Goal: Check status: Check status

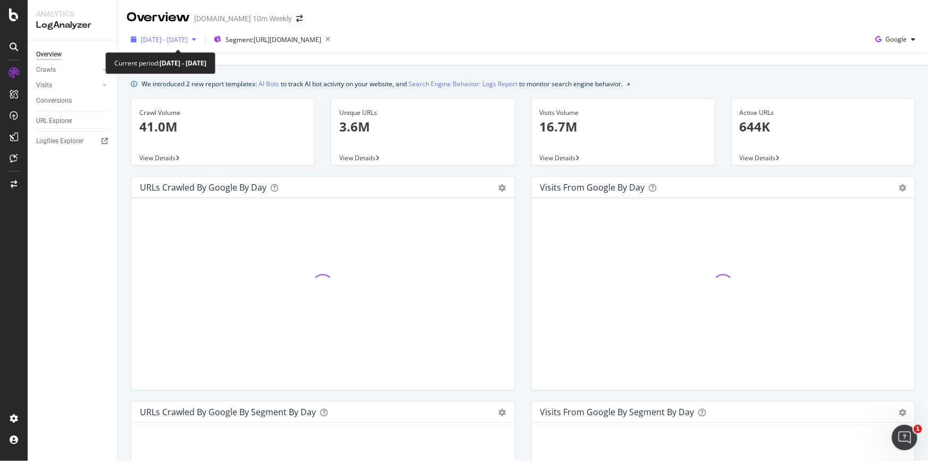
click at [196, 36] on icon "button" at bounding box center [194, 39] width 4 height 6
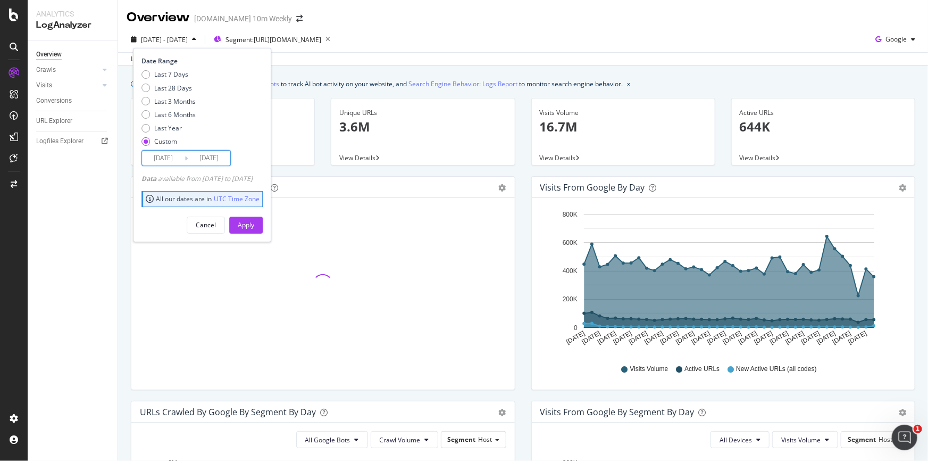
click at [181, 151] on input "[DATE]" at bounding box center [163, 158] width 43 height 15
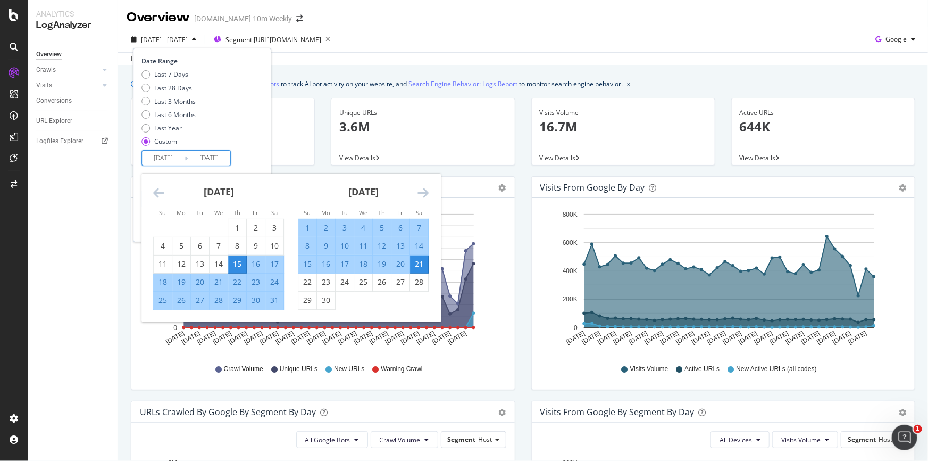
click at [194, 53] on div "Date Range Last 7 Days Last 28 Days Last 3 Months Last 6 Months Last Year Custo…" at bounding box center [202, 145] width 138 height 194
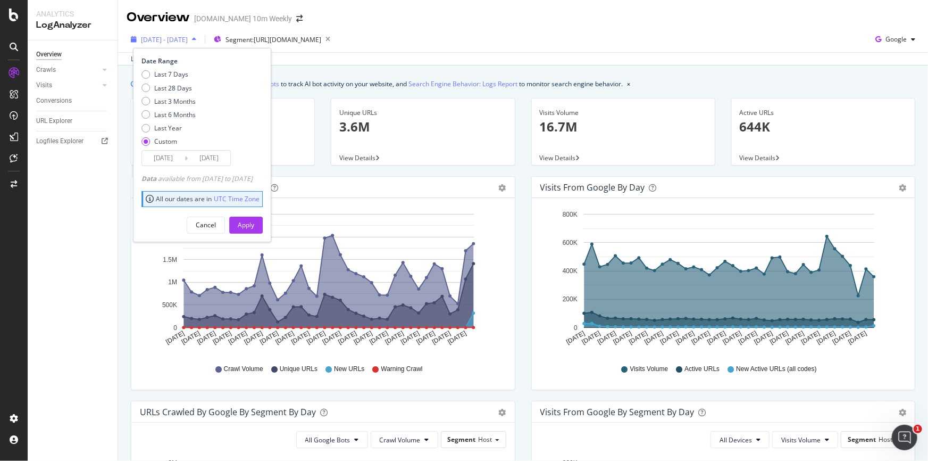
click at [188, 38] on span "[DATE] - [DATE]" at bounding box center [164, 39] width 47 height 9
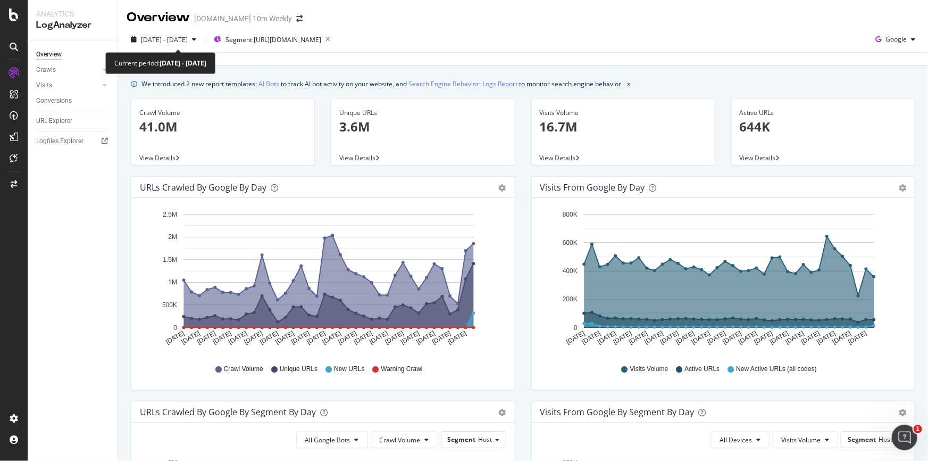
click at [188, 38] on span "[DATE] - [DATE]" at bounding box center [164, 39] width 47 height 9
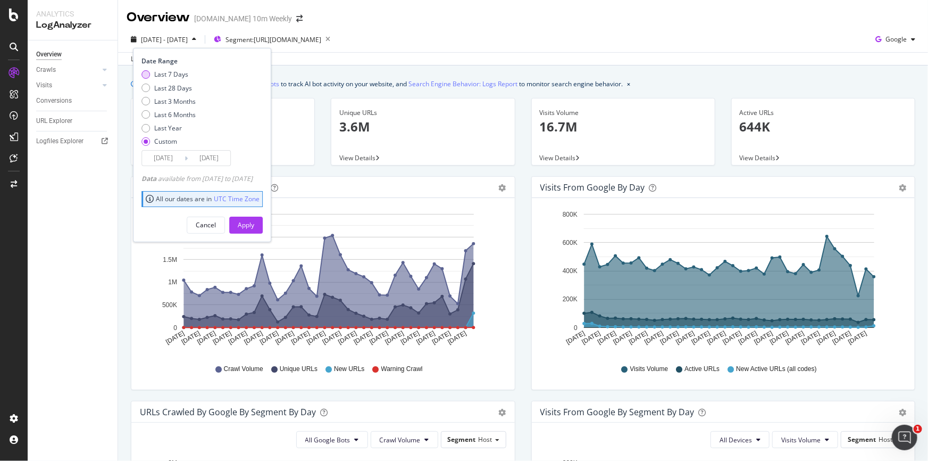
click at [183, 72] on div "Last 7 Days" at bounding box center [171, 74] width 34 height 9
type input "[DATE]"
drag, startPoint x: 172, startPoint y: 178, endPoint x: 285, endPoint y: 176, distance: 112.3
click at [271, 176] on div "Date Range Last 7 Days Last 28 Days Last 3 Months Last 6 Months Last Year Custo…" at bounding box center [202, 145] width 138 height 194
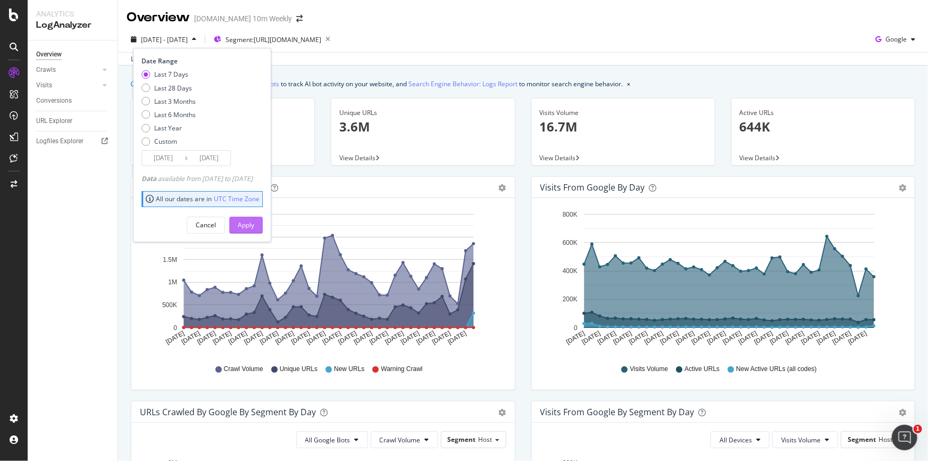
click at [254, 230] on div "Apply" at bounding box center [246, 225] width 16 height 16
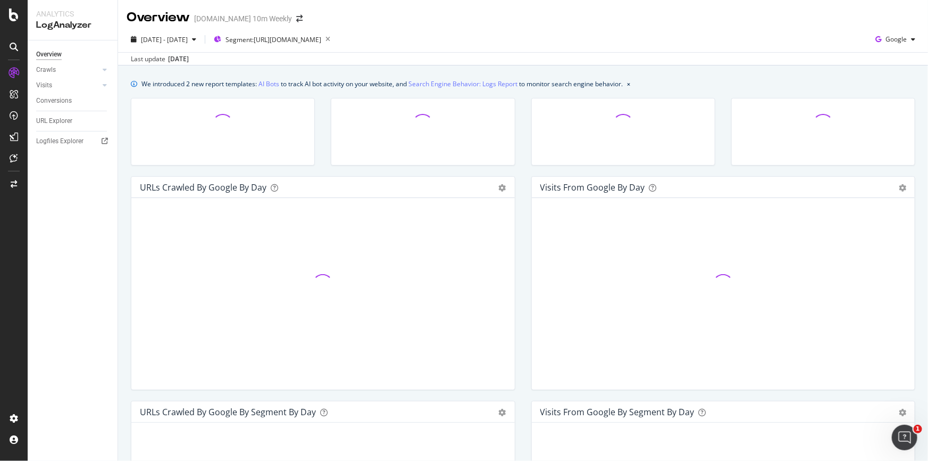
click at [189, 61] on div "[DATE]" at bounding box center [178, 59] width 21 height 10
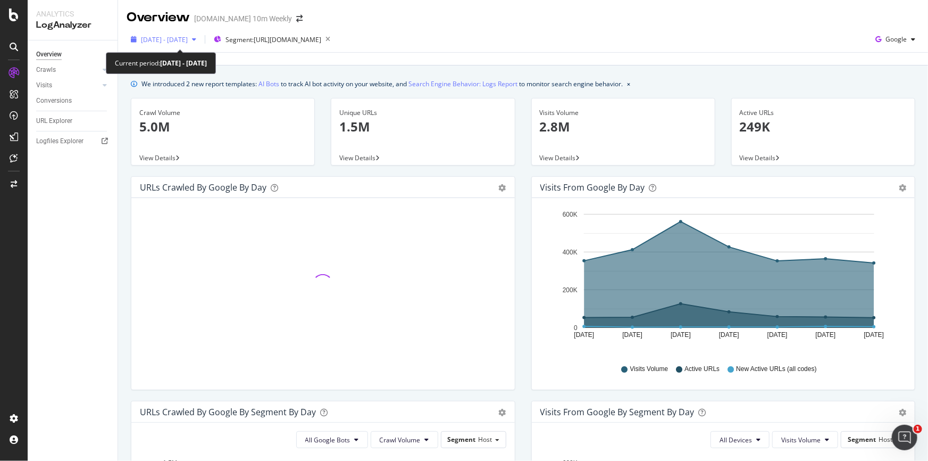
click at [201, 36] on div "button" at bounding box center [194, 39] width 13 height 6
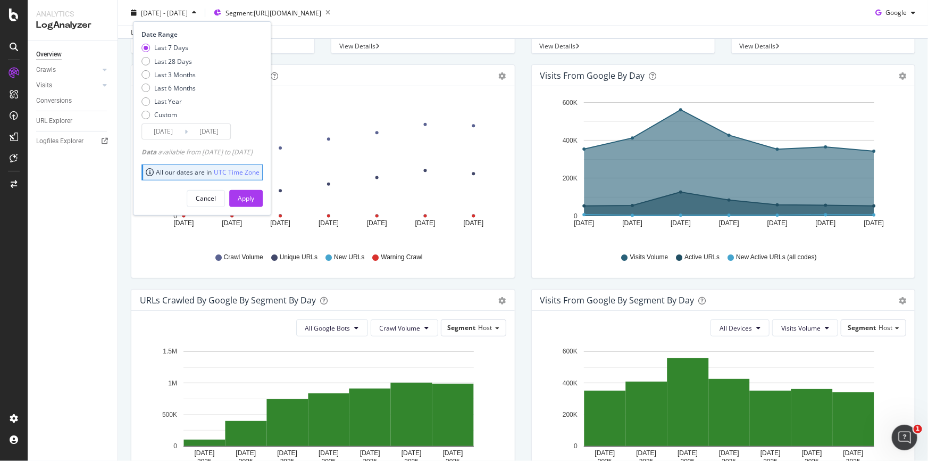
scroll to position [96, 0]
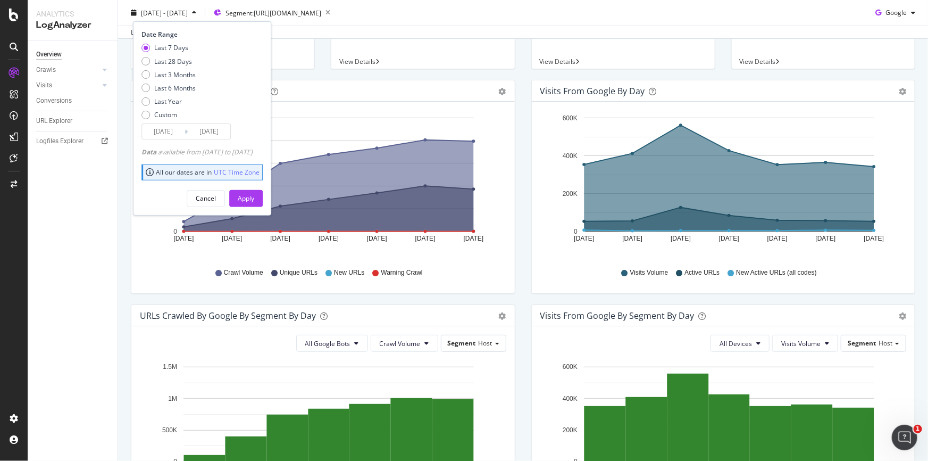
click at [73, 248] on div "Overview Crawls Daily Distribution Segments Distribution HTTP Codes Resources V…" at bounding box center [73, 250] width 90 height 420
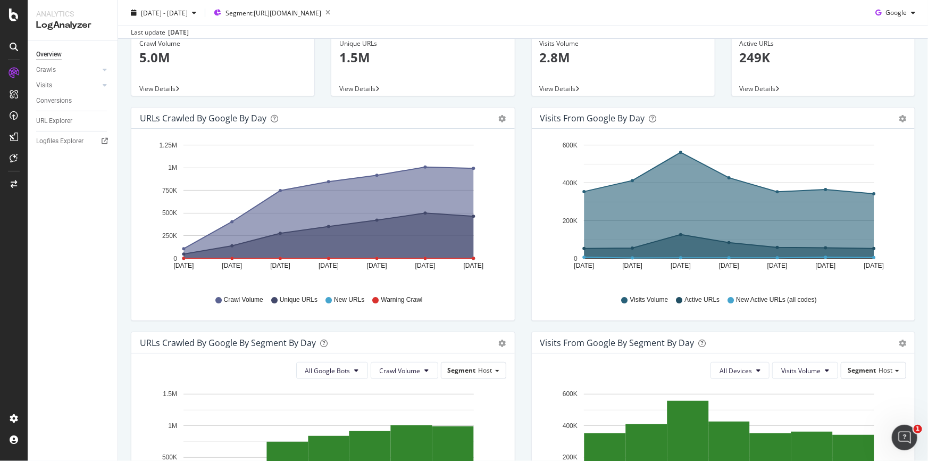
scroll to position [0, 0]
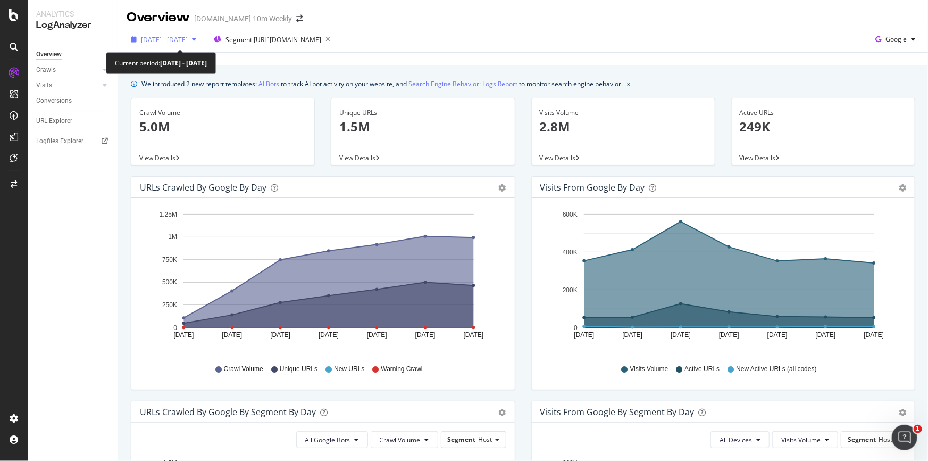
click at [201, 40] on div "button" at bounding box center [194, 39] width 13 height 6
